Goal: Find specific page/section: Find specific page/section

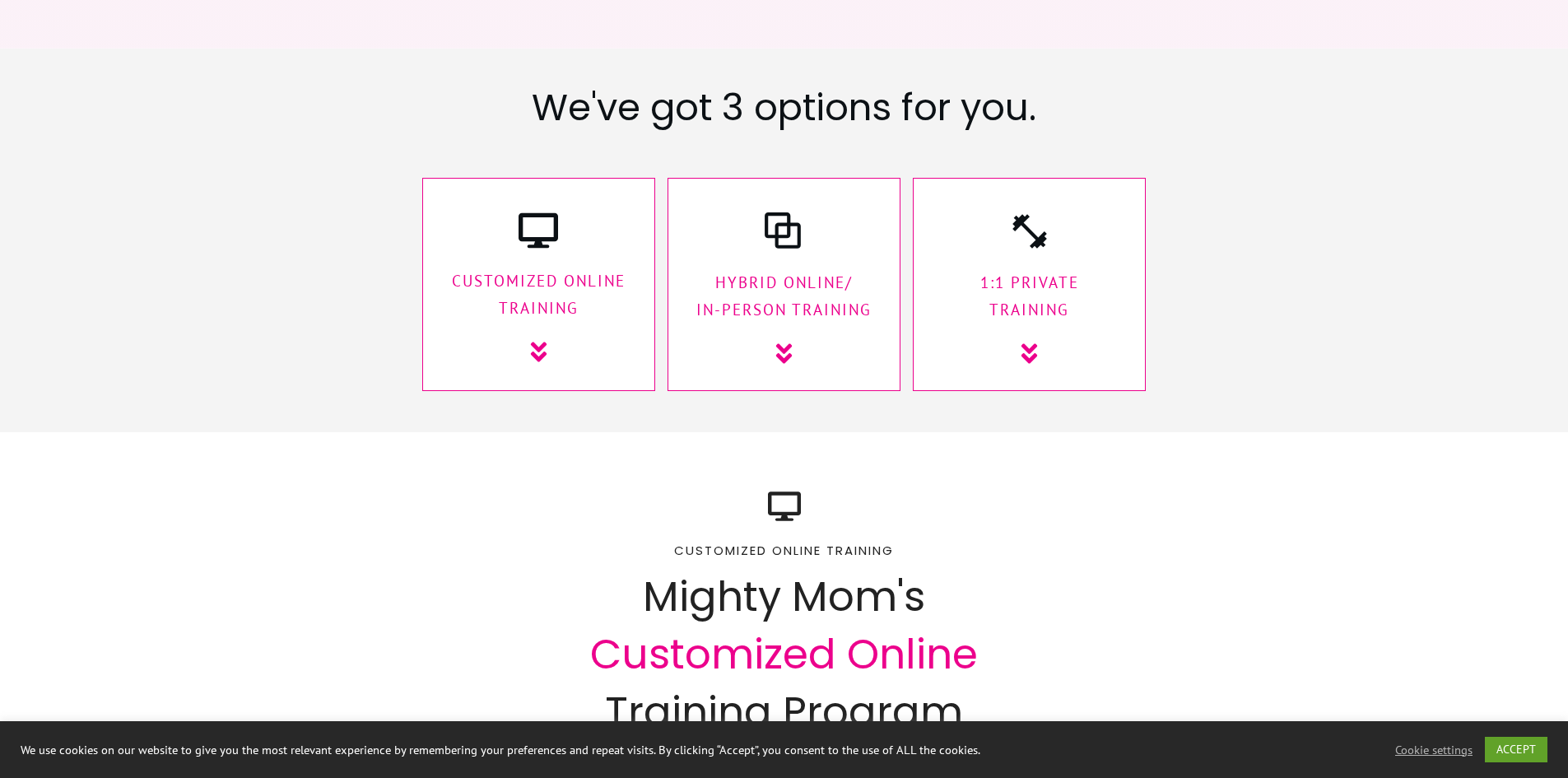
scroll to position [2553, 0]
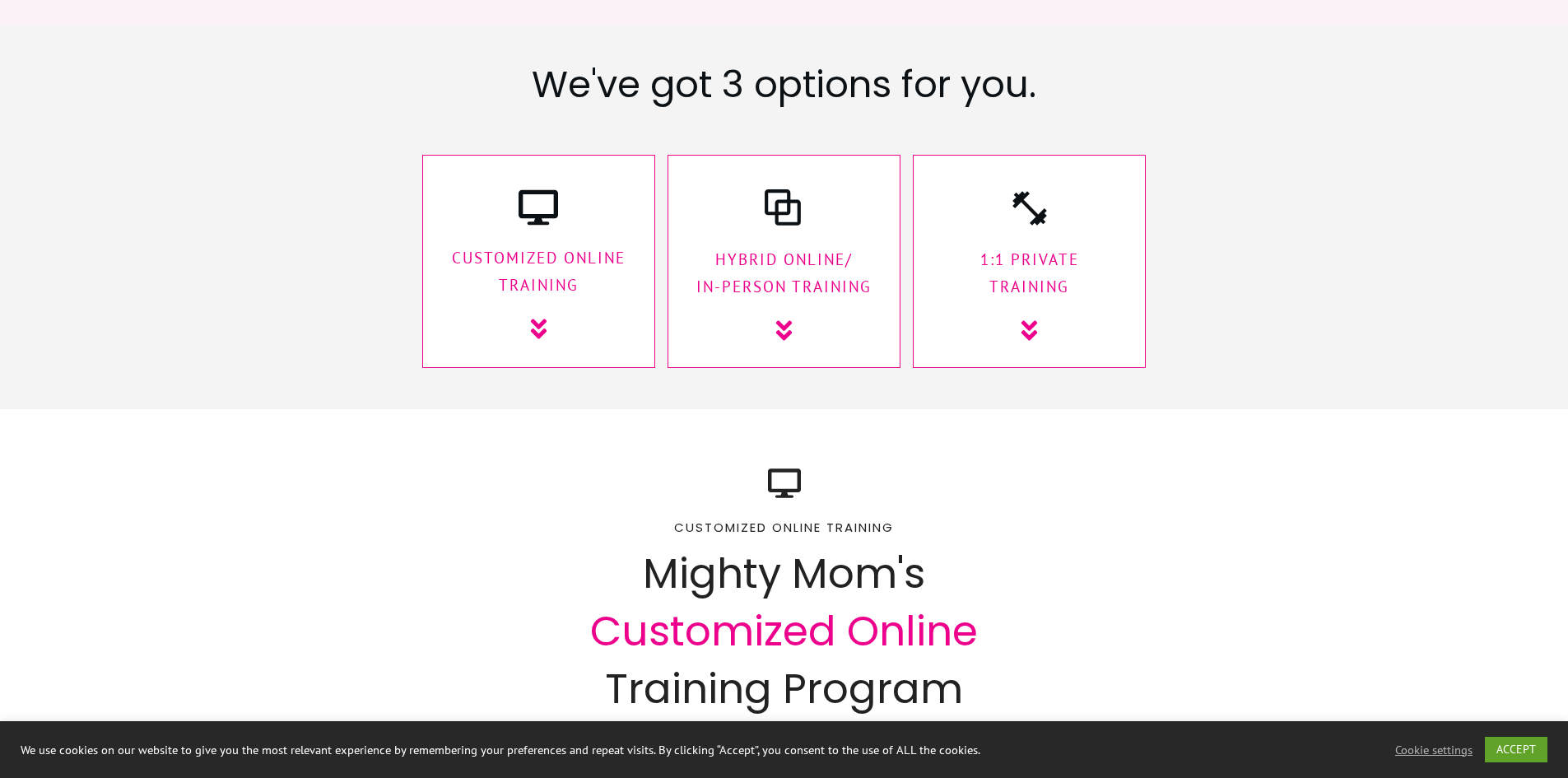
click at [1059, 204] on div "1:1 Private Training" at bounding box center [1029, 266] width 200 height 156
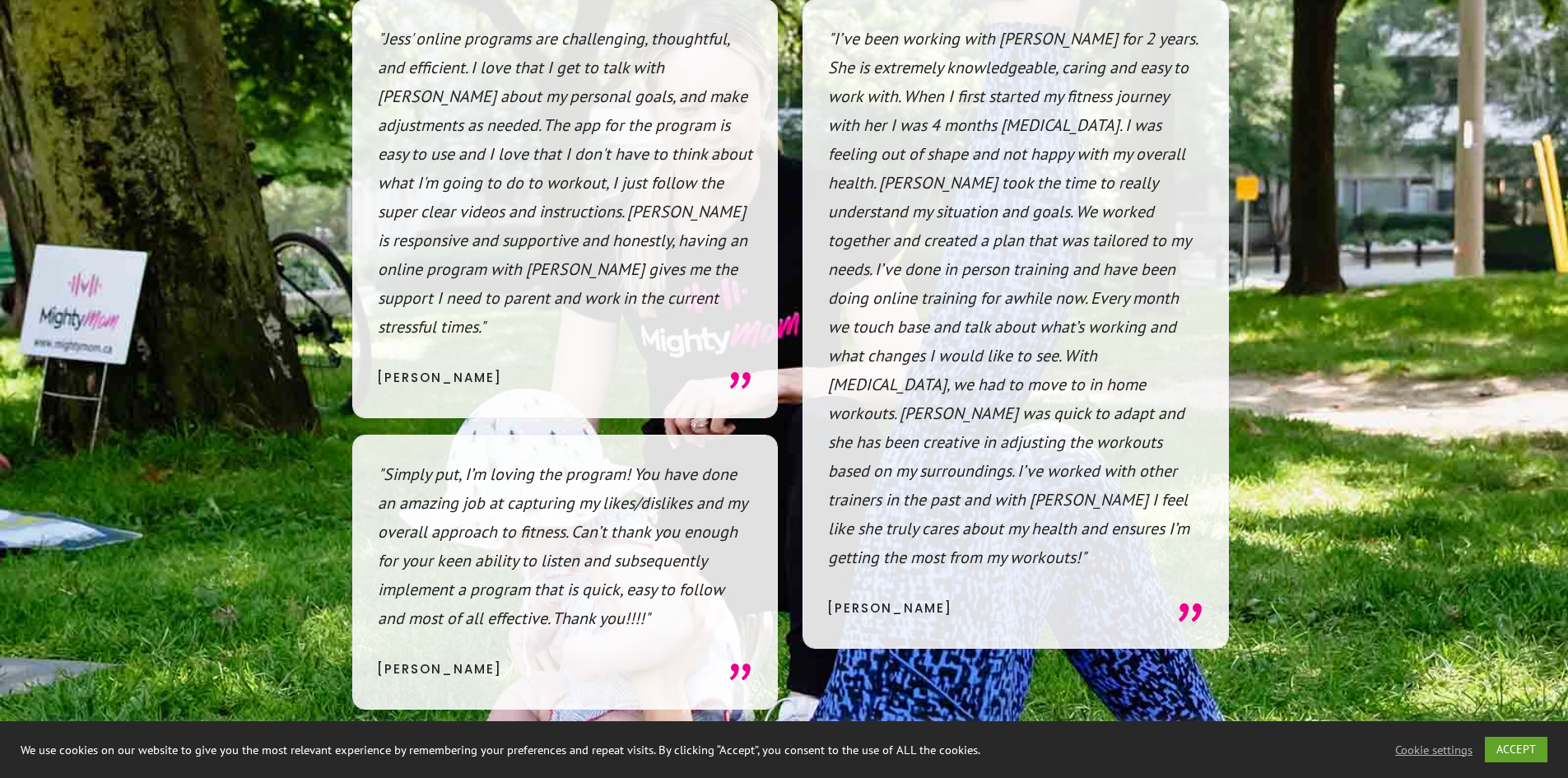
scroll to position [12739, 0]
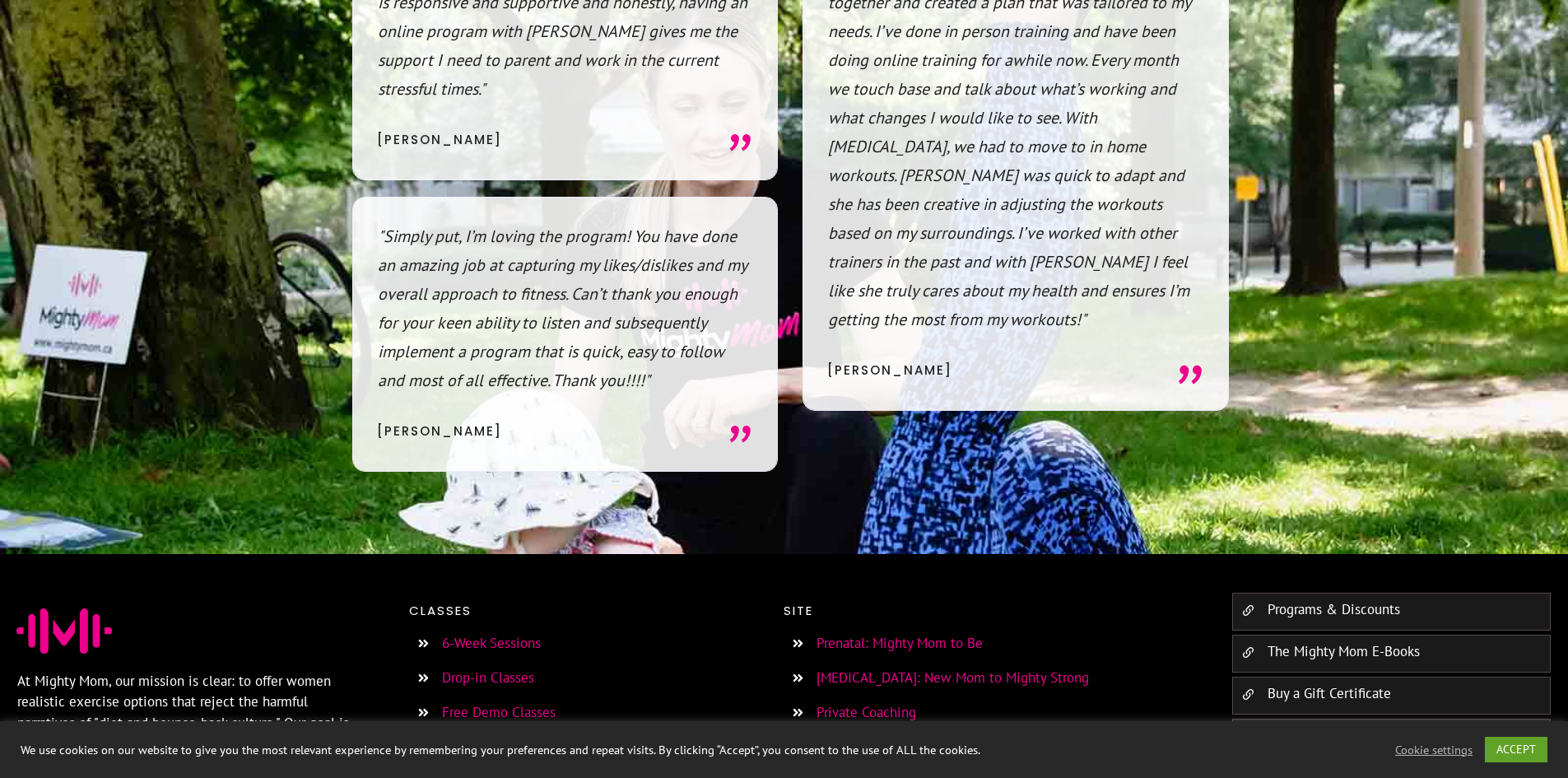
click at [860, 738] on link "Meet the Team" at bounding box center [860, 746] width 89 height 18
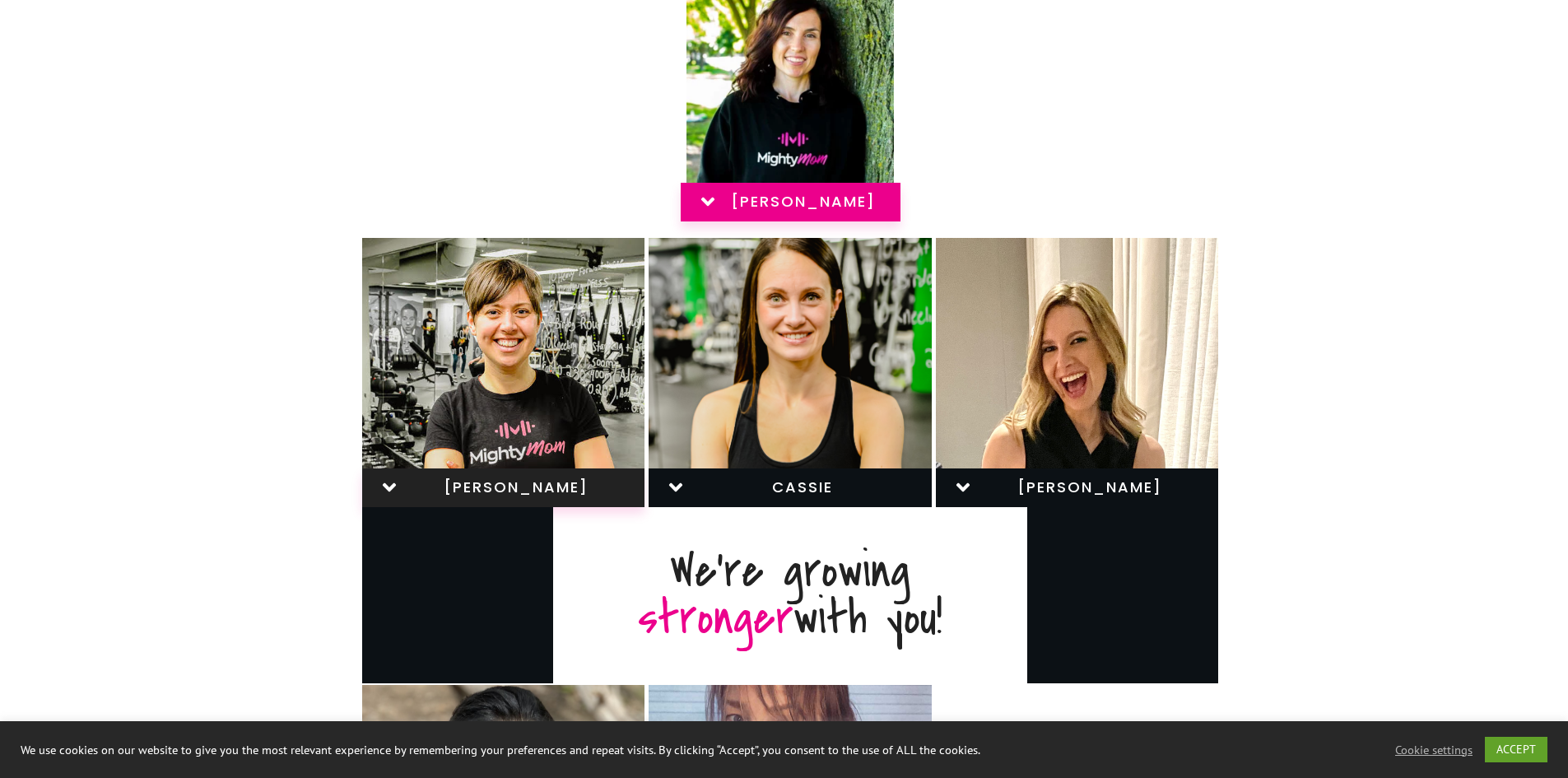
scroll to position [411, 0]
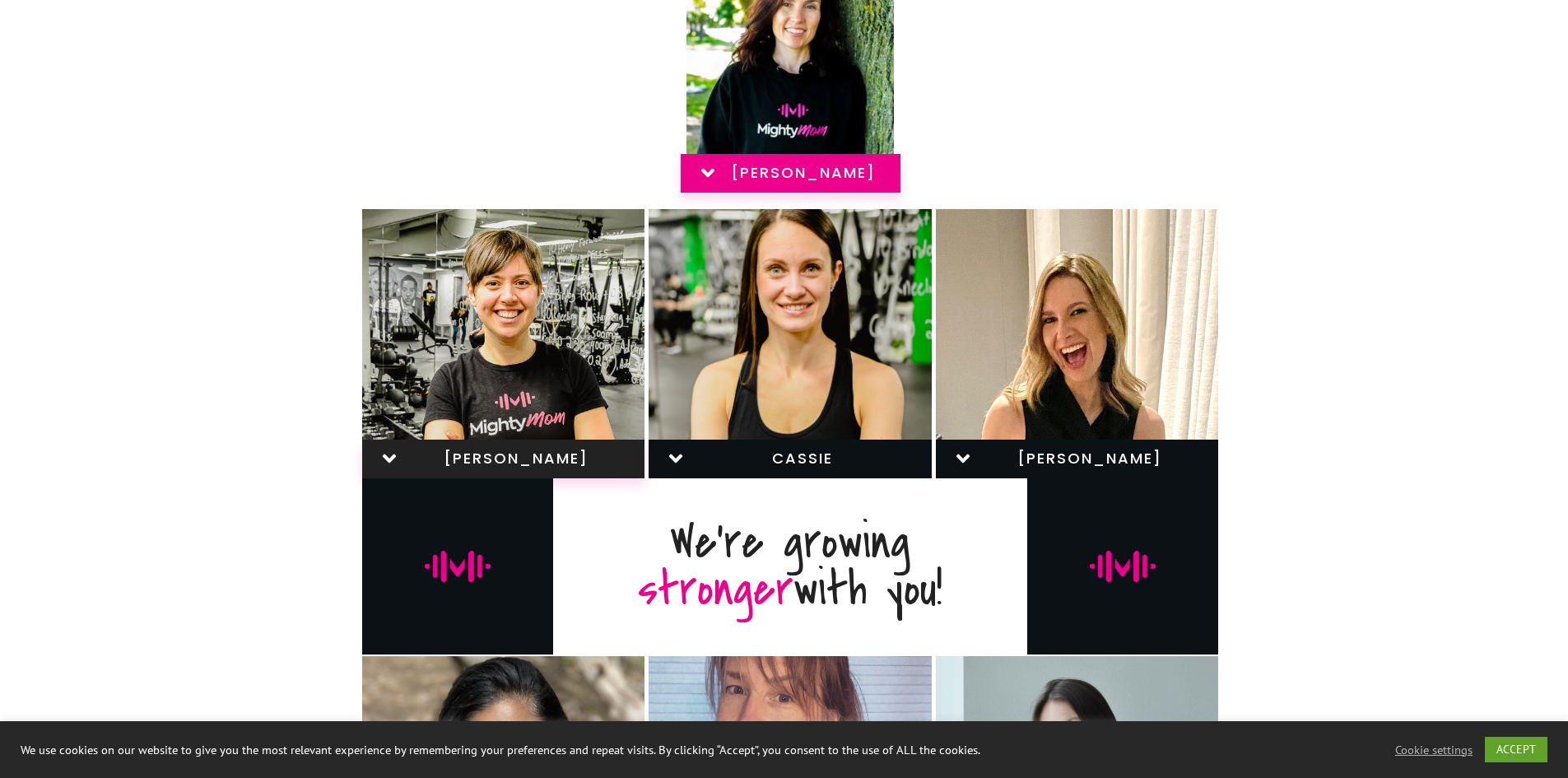
click at [823, 467] on span "cassie" at bounding box center [802, 458] width 207 height 18
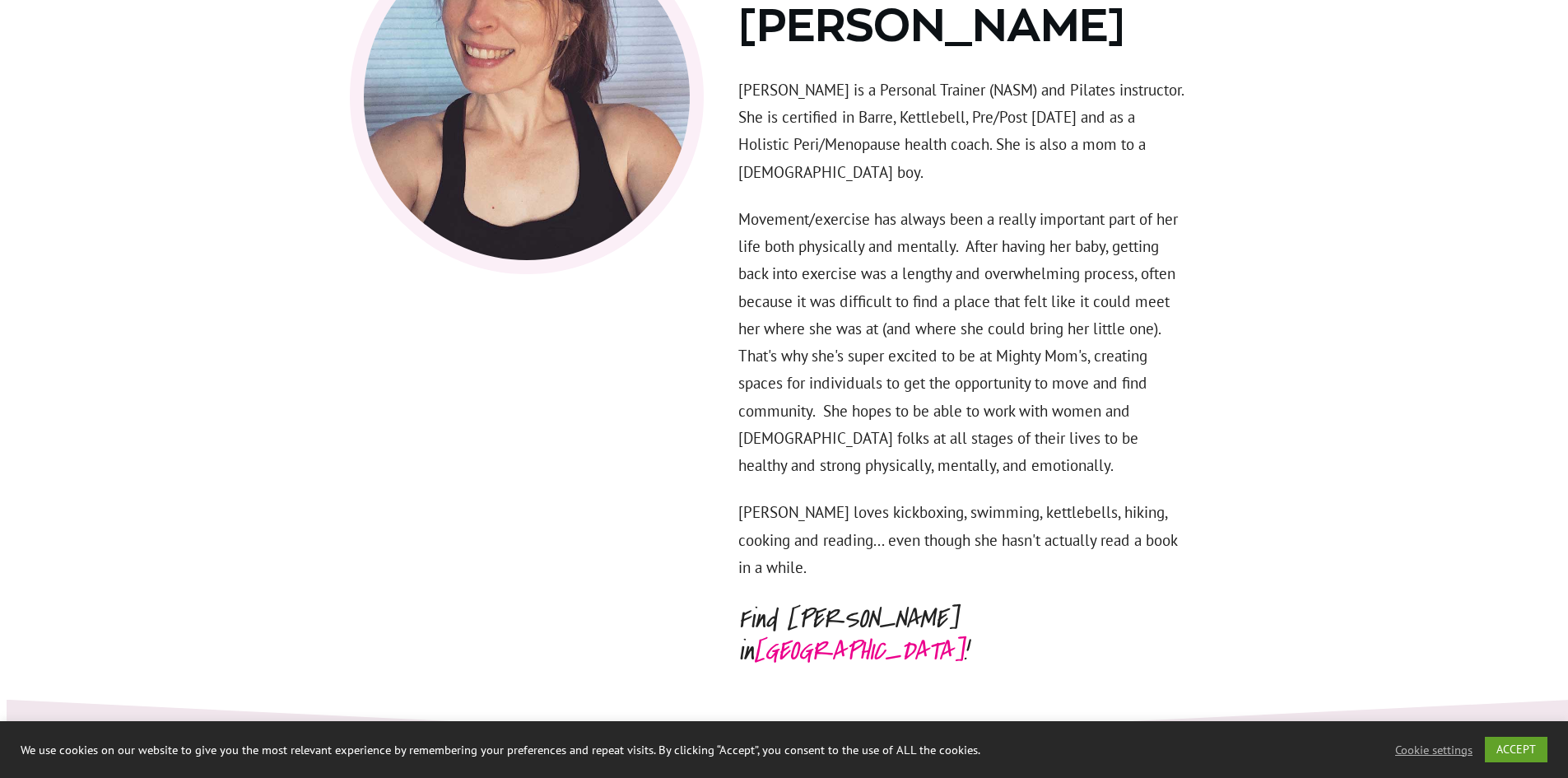
scroll to position [6107, 0]
